Goal: Task Accomplishment & Management: Manage account settings

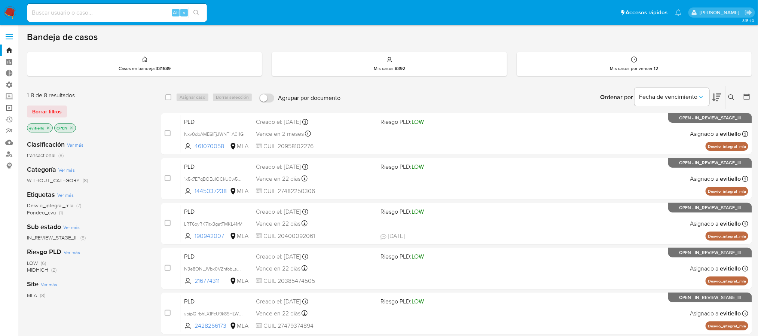
click at [10, 106] on link "Operaciones masivas" at bounding box center [44, 108] width 89 height 12
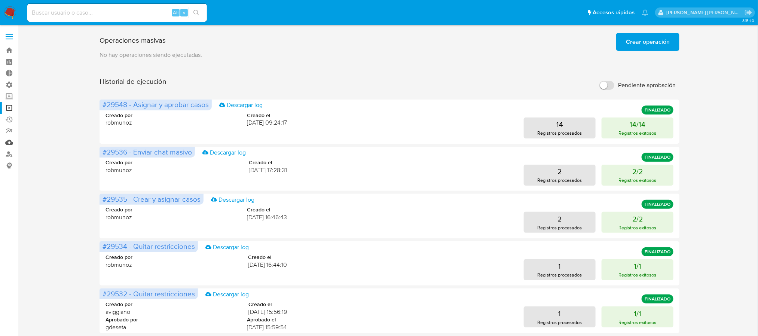
click at [9, 144] on link "Mulan" at bounding box center [44, 143] width 89 height 12
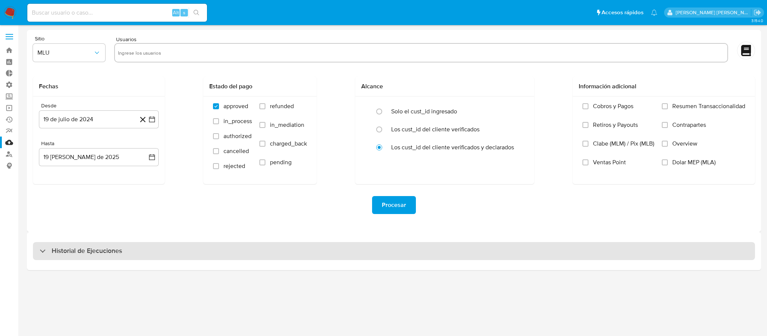
click at [98, 255] on h3 "Historial de Ejecuciones" at bounding box center [87, 251] width 70 height 9
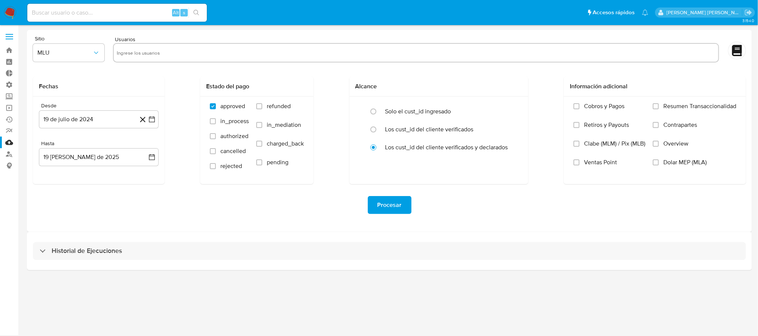
select select "10"
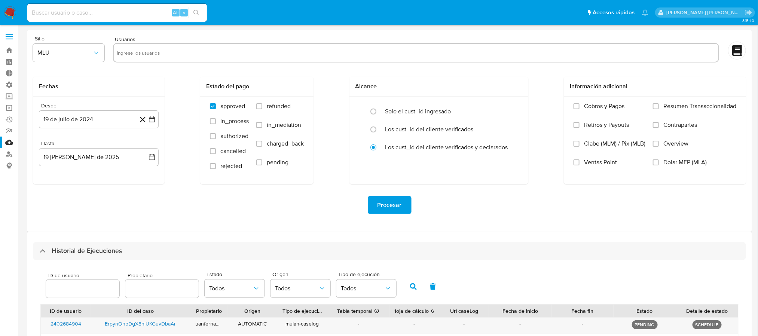
scroll to position [112, 0]
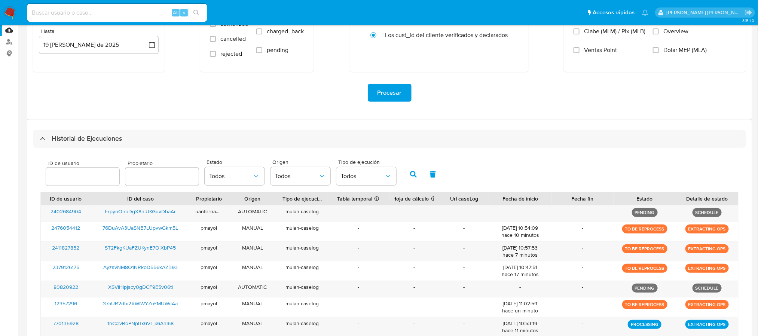
click at [87, 175] on input "number" at bounding box center [82, 177] width 73 height 10
type input "461070058"
click at [406, 174] on button "button" at bounding box center [413, 174] width 19 height 18
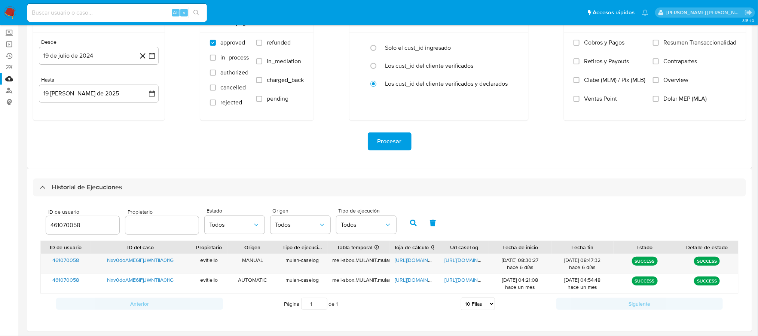
scroll to position [64, 0]
click at [466, 260] on span "https://docs.google.com/document/d/11Sr_cHYj9FwLejSNf5VDzMGEwfIU5EzGlXnhJddvmjI…" at bounding box center [470, 259] width 52 height 7
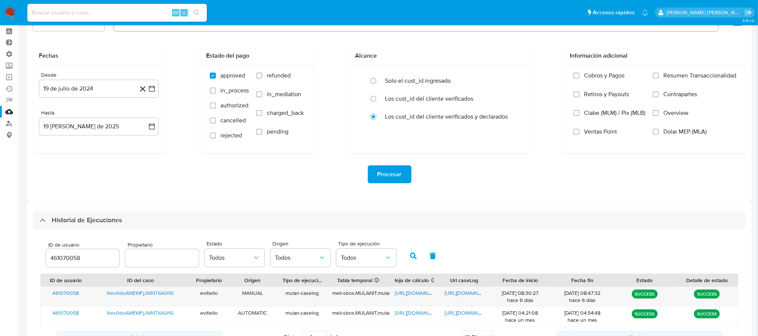
scroll to position [0, 0]
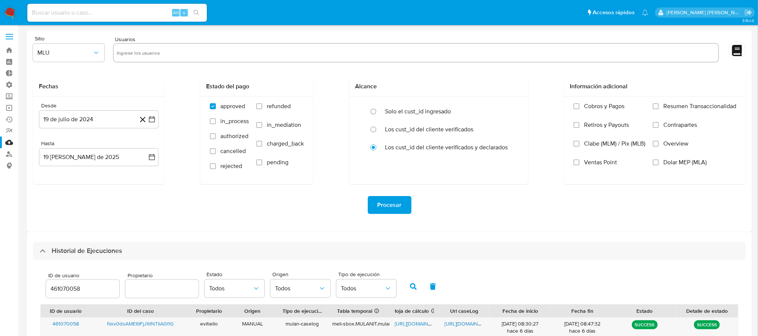
click at [10, 14] on img at bounding box center [10, 12] width 13 height 13
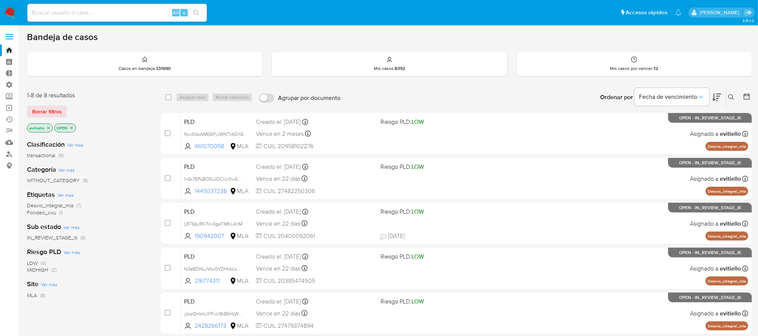
click at [130, 99] on div "1-8 de 8 resultados" at bounding box center [87, 95] width 120 height 8
click at [200, 63] on div "Casos en bandeja : 331690" at bounding box center [144, 64] width 235 height 24
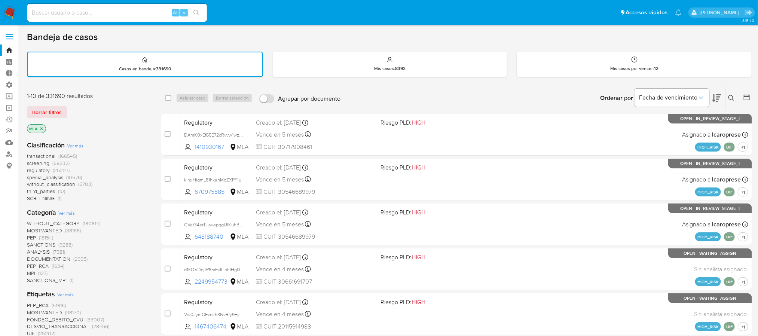
click at [12, 15] on img at bounding box center [10, 12] width 13 height 13
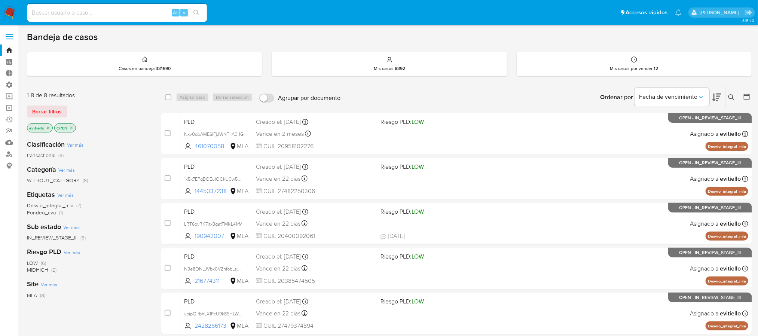
click at [458, 96] on div "Ordenar por Fecha de vencimiento No es posible ordenar los resultados mientras …" at bounding box center [548, 97] width 408 height 23
click at [597, 63] on div "Mis casos por vencer : 12" at bounding box center [634, 64] width 235 height 24
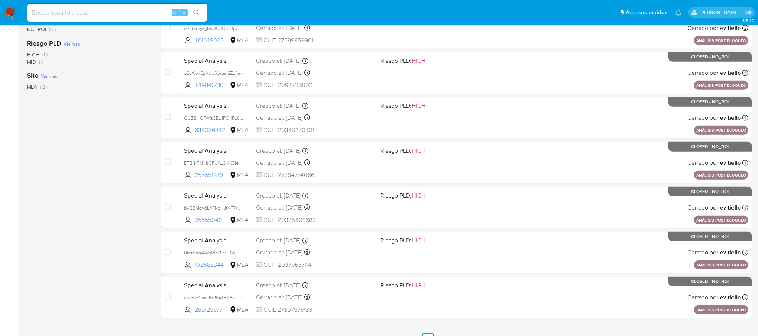
scroll to position [254, 0]
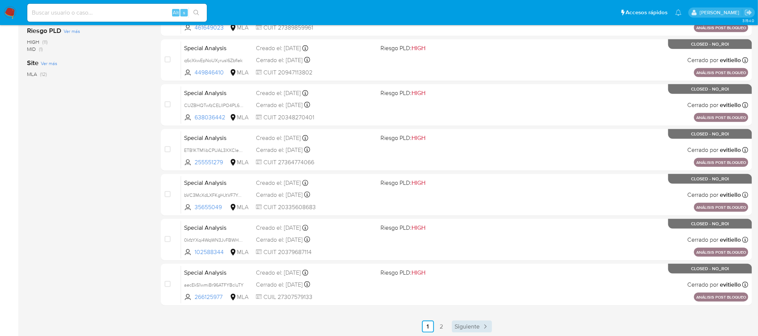
click at [459, 326] on span "Siguiente" at bounding box center [467, 327] width 25 height 6
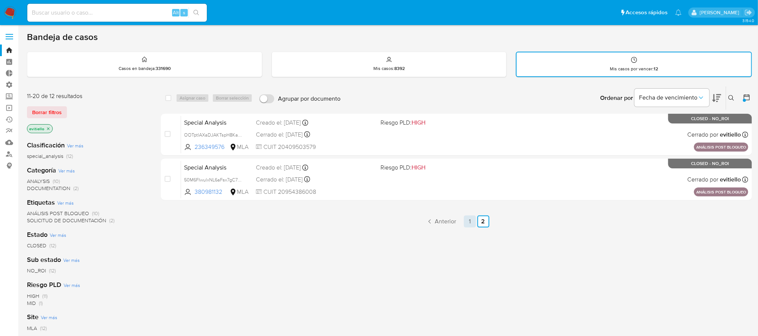
click at [468, 222] on link "1" at bounding box center [470, 222] width 12 height 12
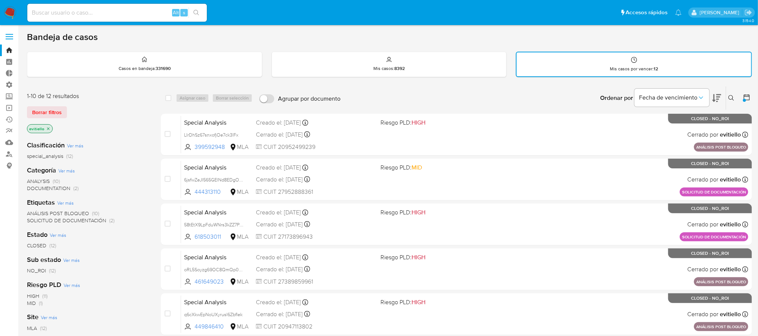
click at [478, 89] on div "Ordenar por Fecha de vencimiento No es posible ordenar los resultados mientras …" at bounding box center [548, 97] width 408 height 23
click at [449, 67] on div "Mis casos : 8392" at bounding box center [389, 64] width 235 height 24
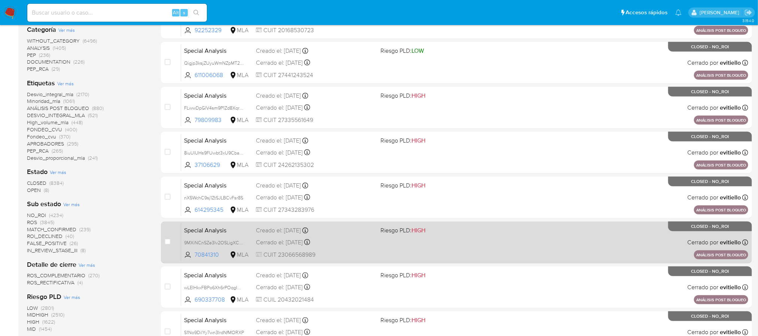
scroll to position [254, 0]
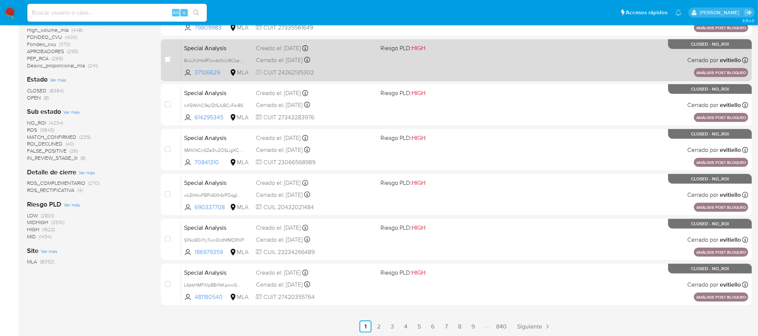
click at [497, 330] on link "840" at bounding box center [501, 327] width 16 height 12
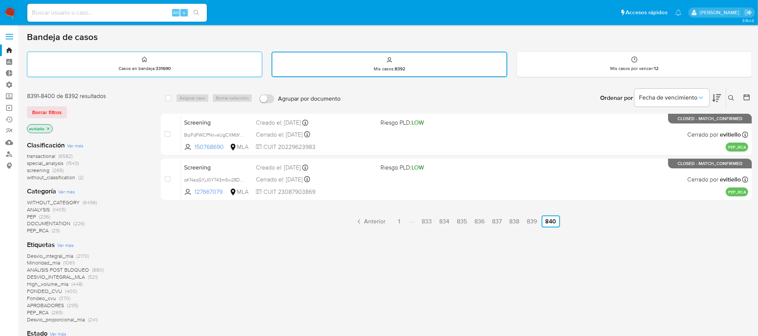
drag, startPoint x: 186, startPoint y: 70, endPoint x: 197, endPoint y: 69, distance: 10.5
click at [187, 70] on div "Casos en bandeja : 331690" at bounding box center [144, 64] width 235 height 24
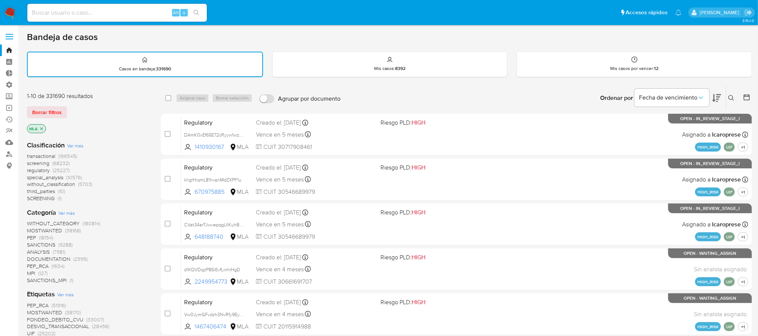
click at [12, 15] on img at bounding box center [10, 12] width 13 height 13
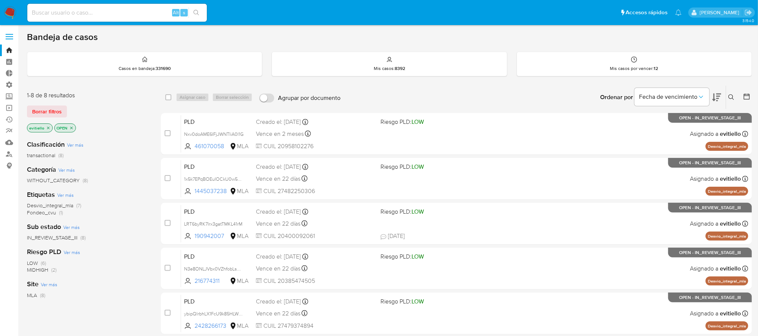
click at [380, 99] on div "Ordenar por Fecha de vencimiento No es posible ordenar los resultados mientras …" at bounding box center [548, 97] width 408 height 23
